Goal: Task Accomplishment & Management: Manage account settings

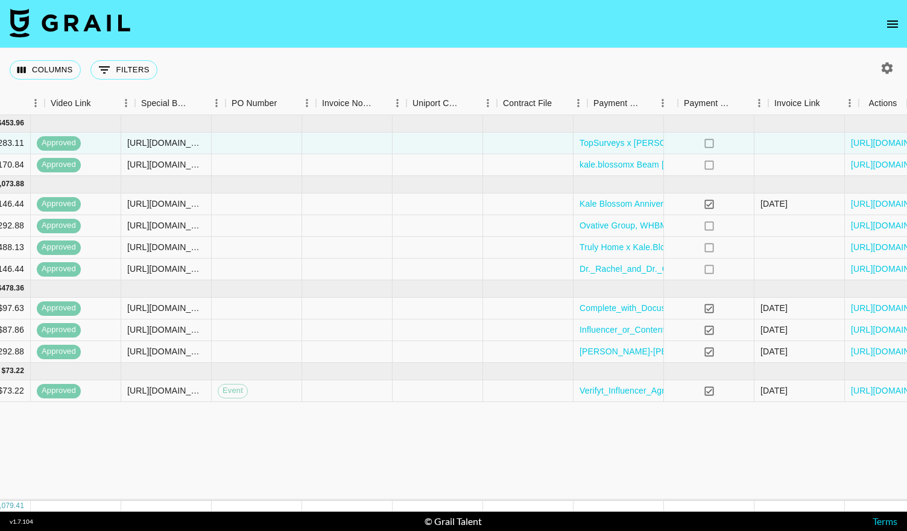
scroll to position [0, 1095]
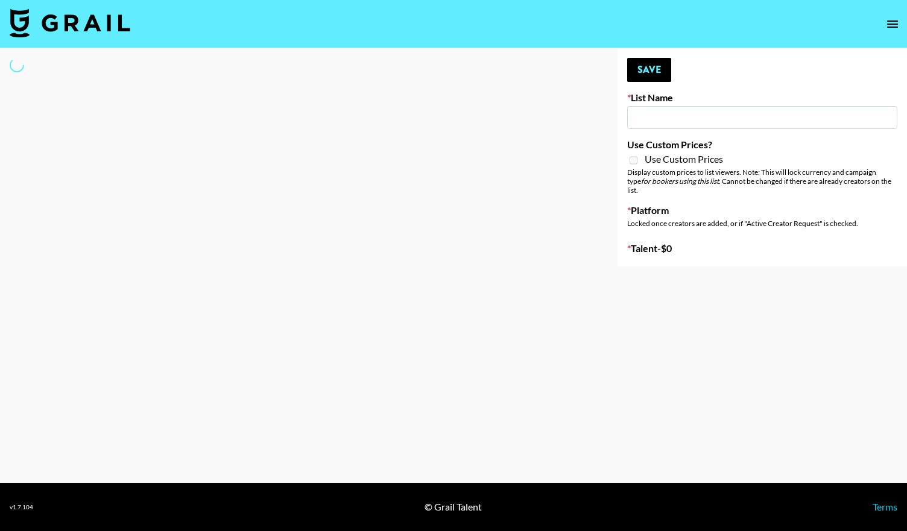
type input "NBC Universal"
select select "Song"
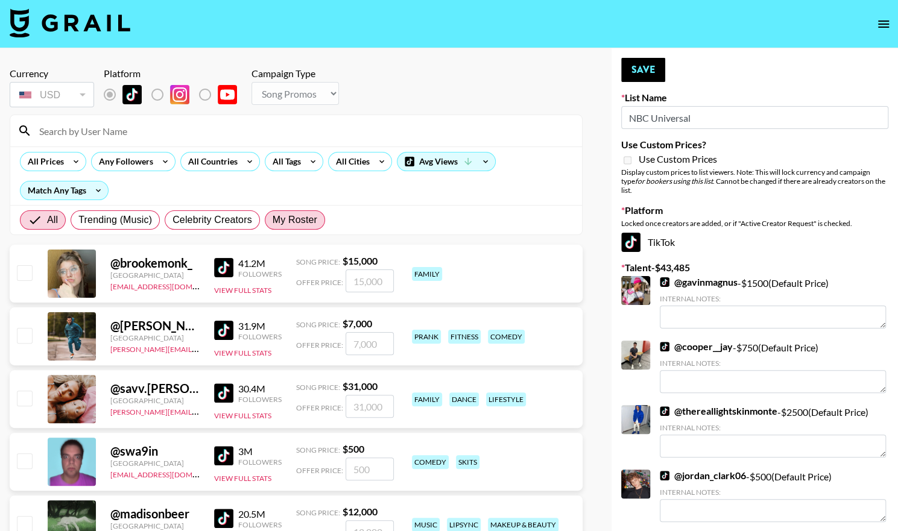
click at [295, 221] on span "My Roster" at bounding box center [294, 220] width 45 height 14
click at [272, 220] on input "My Roster" at bounding box center [272, 220] width 0 height 0
radio input "true"
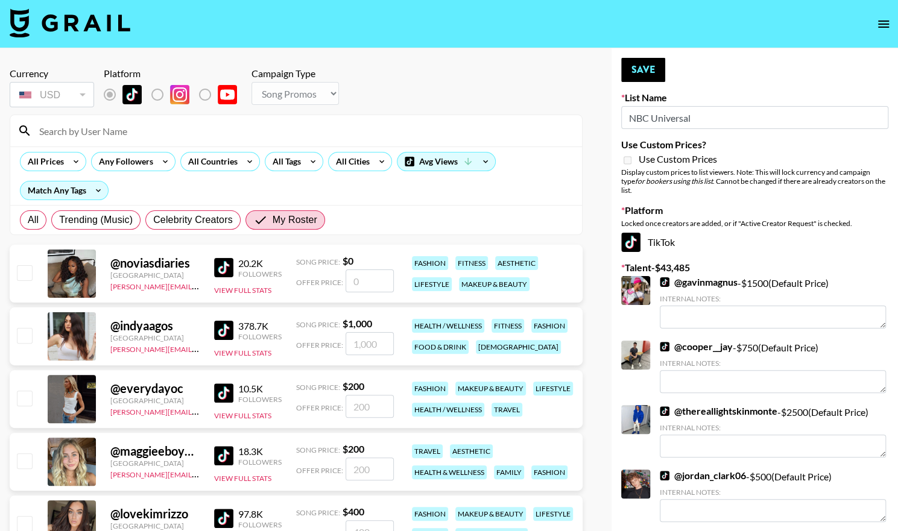
click at [25, 332] on input "checkbox" at bounding box center [24, 335] width 14 height 14
checkbox input "true"
type input "1000"
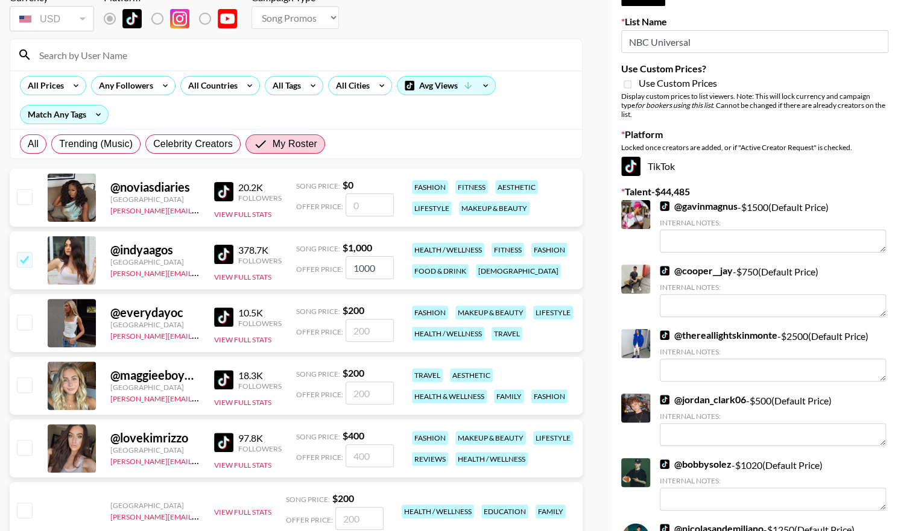
scroll to position [124, 0]
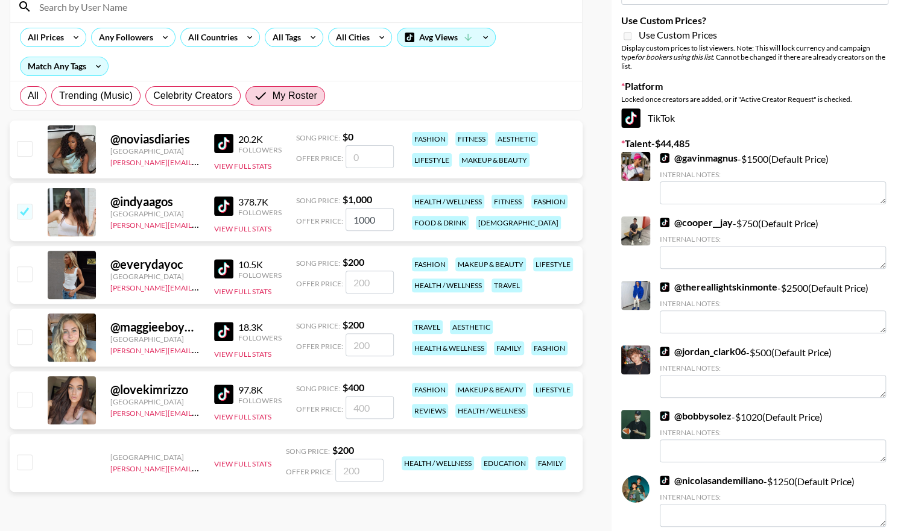
click at [26, 403] on input "checkbox" at bounding box center [24, 399] width 14 height 14
checkbox input "true"
drag, startPoint x: 381, startPoint y: 409, endPoint x: 324, endPoint y: 407, distance: 56.7
click at [324, 407] on div "Offer Price: 400" at bounding box center [345, 407] width 98 height 23
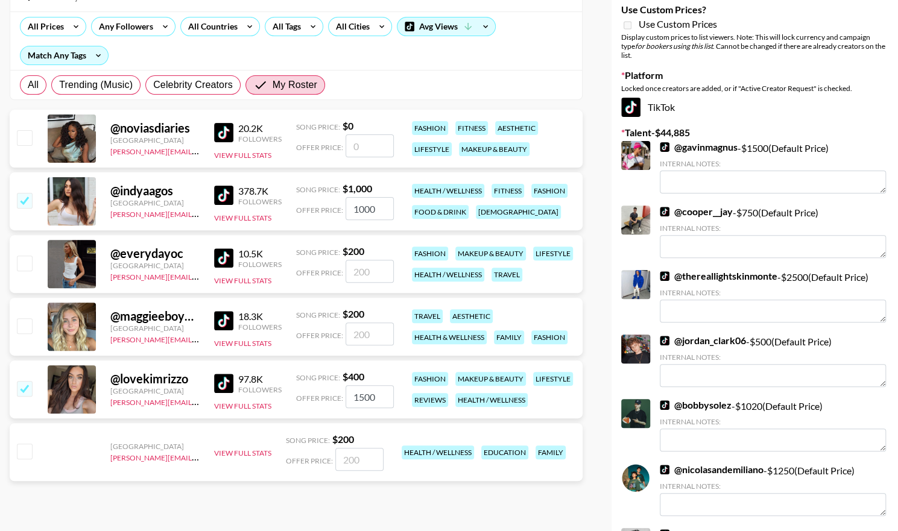
scroll to position [133, 0]
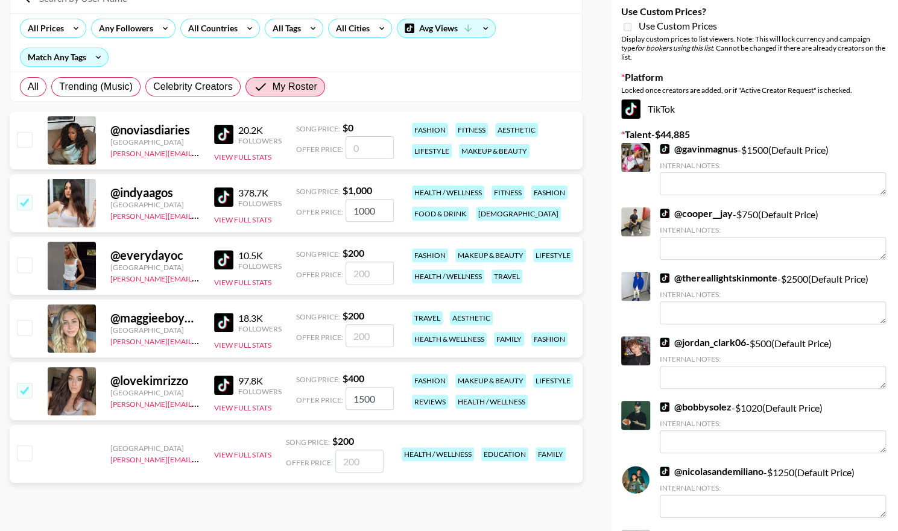
type input "1500"
click at [22, 326] on input "checkbox" at bounding box center [24, 327] width 14 height 14
checkbox input "true"
type input "200"
click at [20, 268] on input "checkbox" at bounding box center [24, 264] width 14 height 14
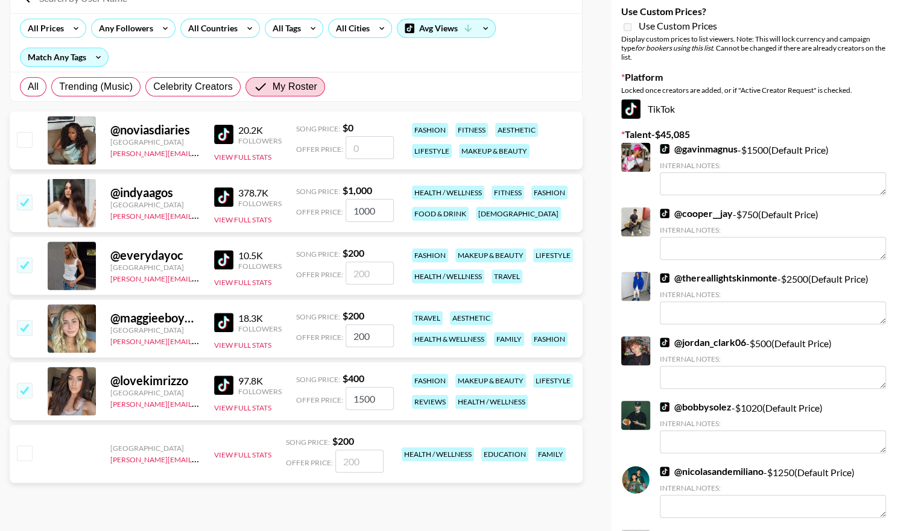
checkbox input "true"
type input "200"
click at [25, 263] on input "checkbox" at bounding box center [24, 264] width 14 height 14
checkbox input "false"
drag, startPoint x: 368, startPoint y: 335, endPoint x: 301, endPoint y: 341, distance: 67.2
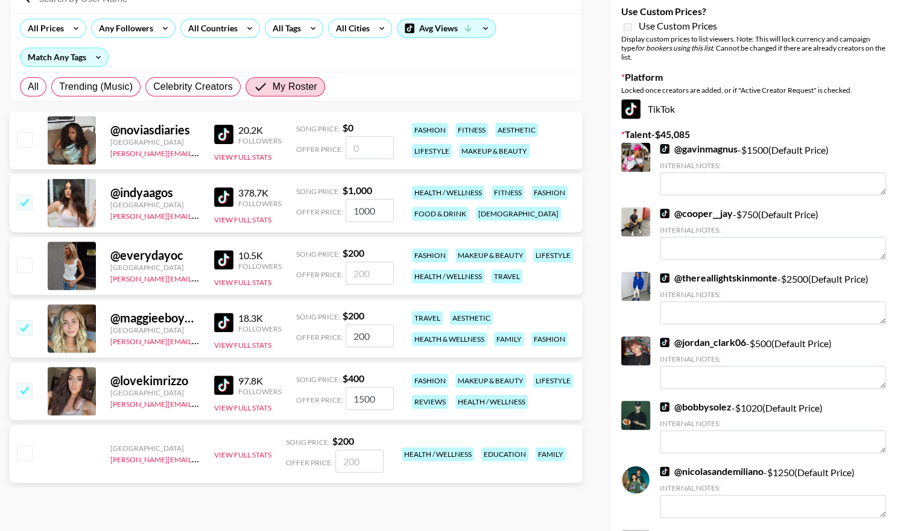
click at [301, 341] on div "Offer Price: 200" at bounding box center [345, 335] width 98 height 23
type input "500"
drag, startPoint x: 382, startPoint y: 209, endPoint x: 312, endPoint y: 212, distance: 70.0
click at [312, 212] on div "Offer Price: 1000" at bounding box center [345, 210] width 98 height 23
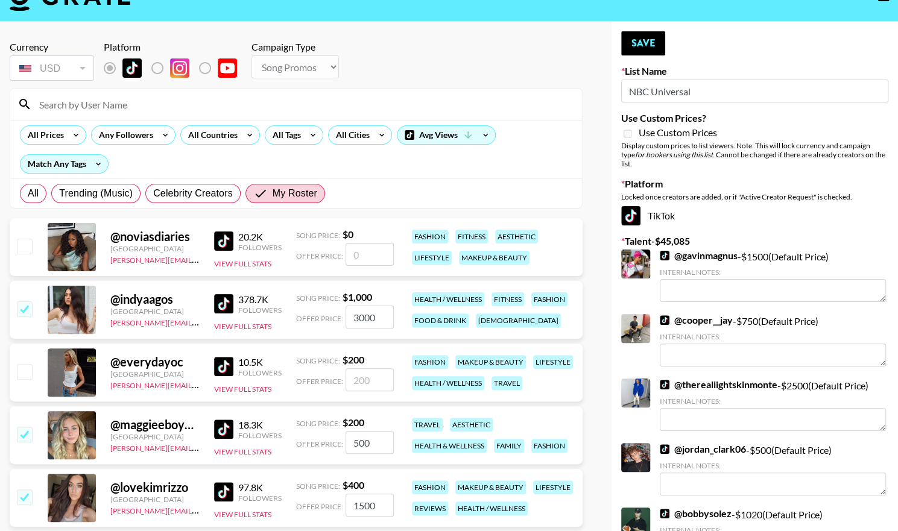
scroll to position [26, 0]
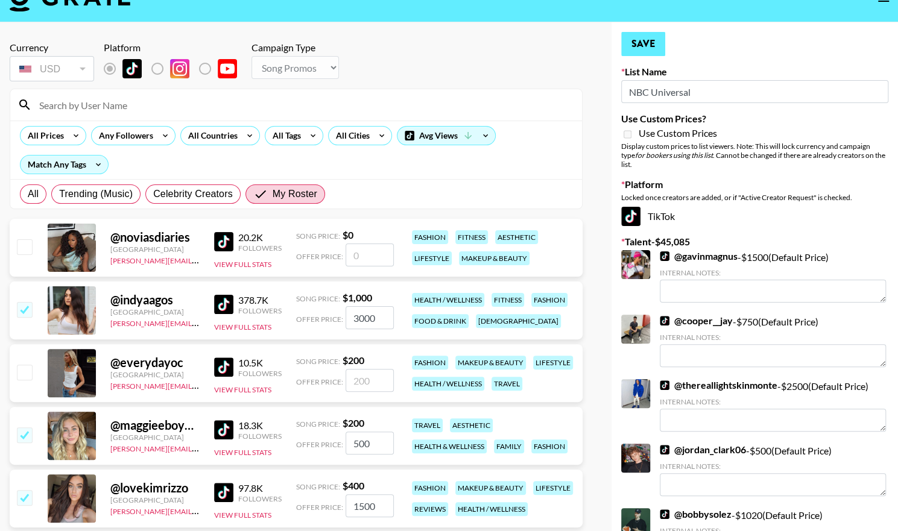
type input "3000"
click at [633, 43] on button "Save" at bounding box center [643, 44] width 44 height 24
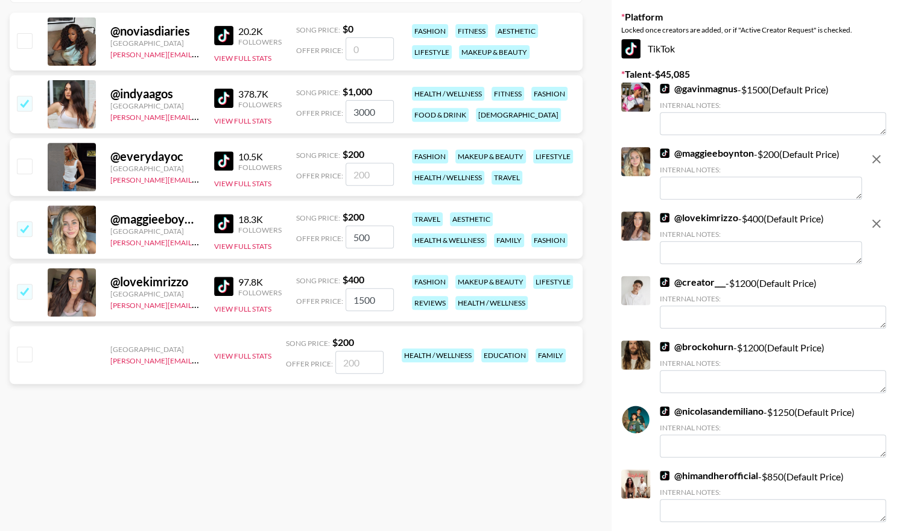
scroll to position [387, 0]
